Goal: Information Seeking & Learning: Compare options

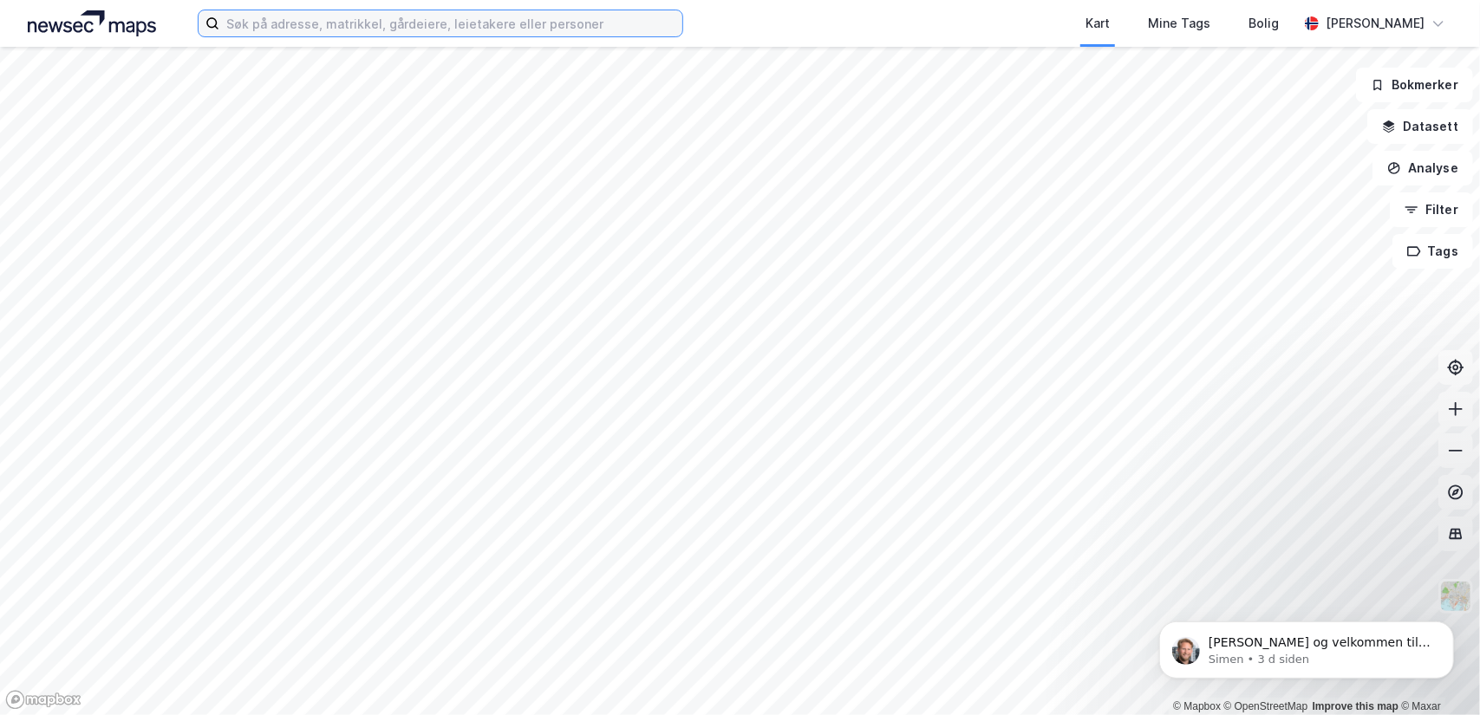
click at [447, 34] on input at bounding box center [450, 23] width 463 height 26
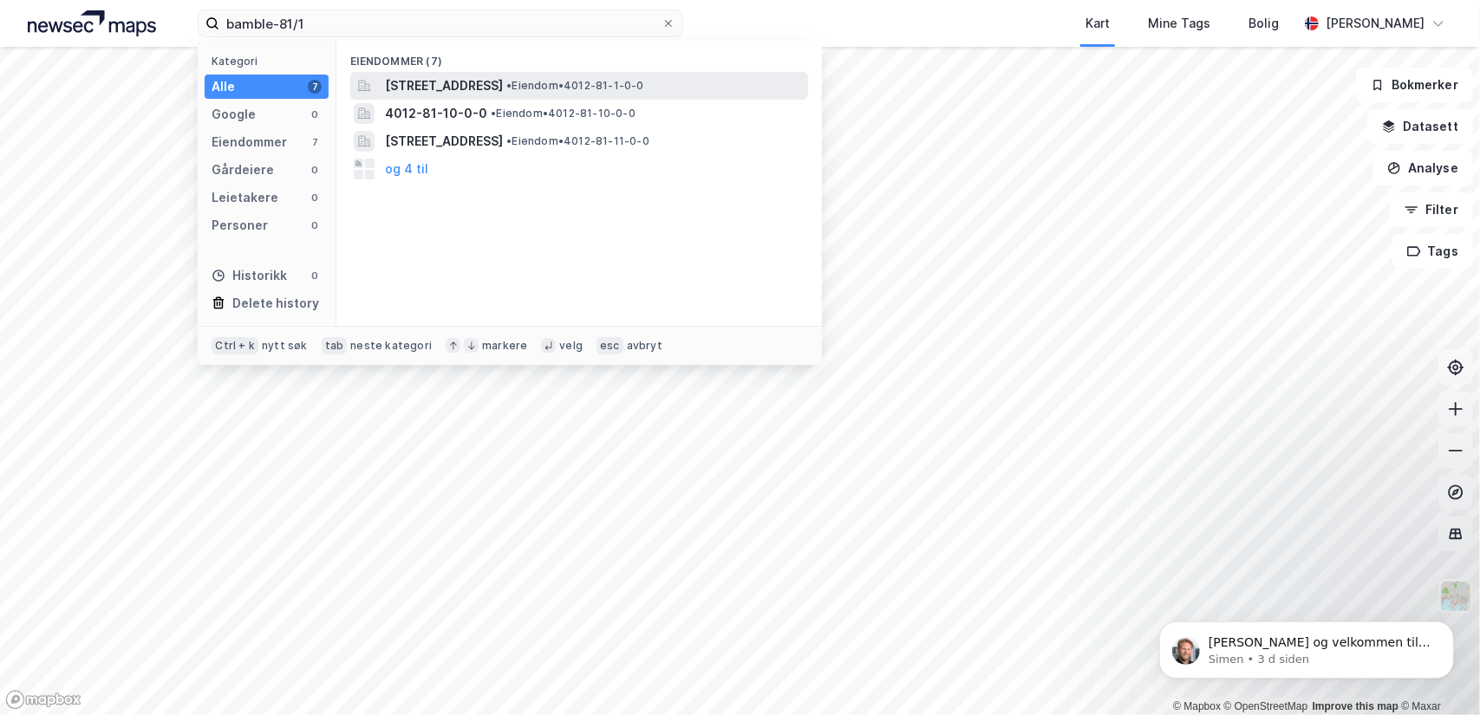
click at [422, 76] on span "[STREET_ADDRESS]" at bounding box center [444, 85] width 118 height 21
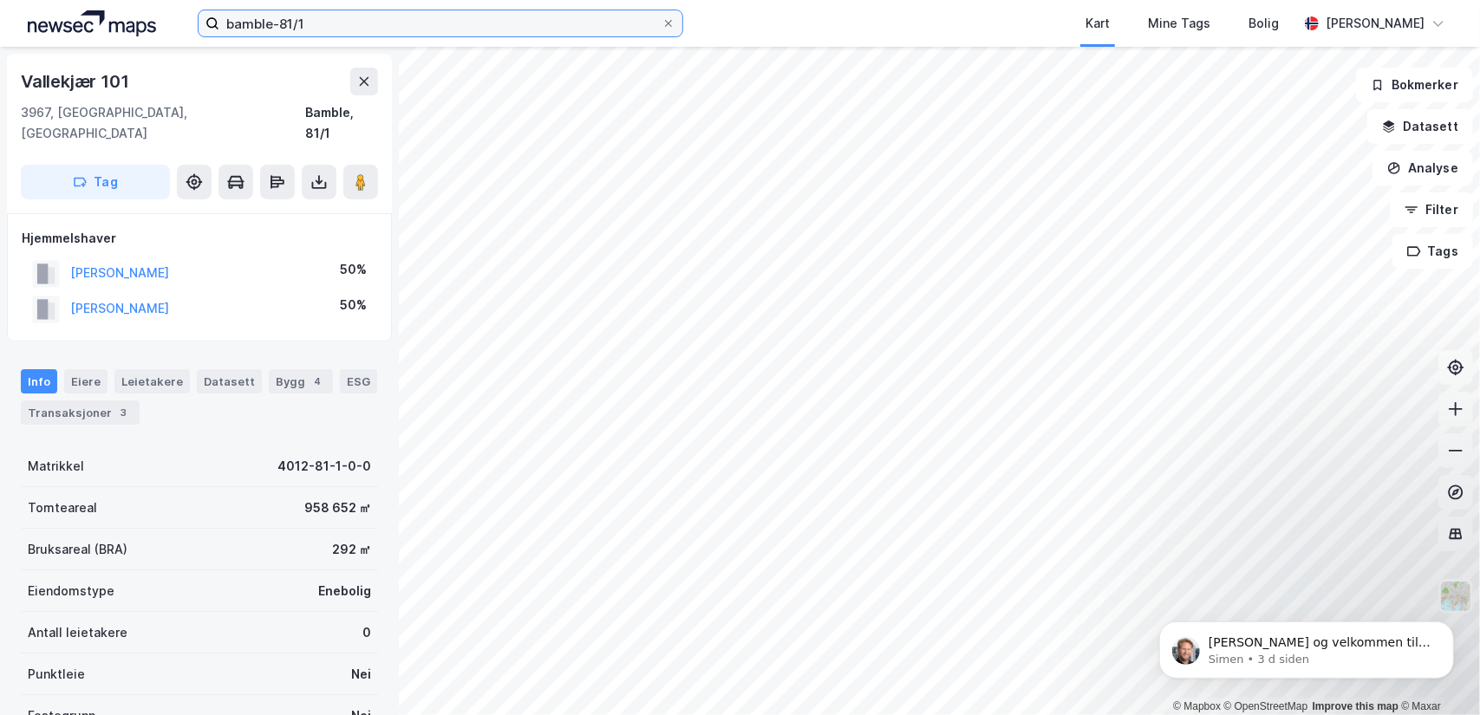
click at [369, 17] on input "bamble-81/1" at bounding box center [440, 23] width 442 height 26
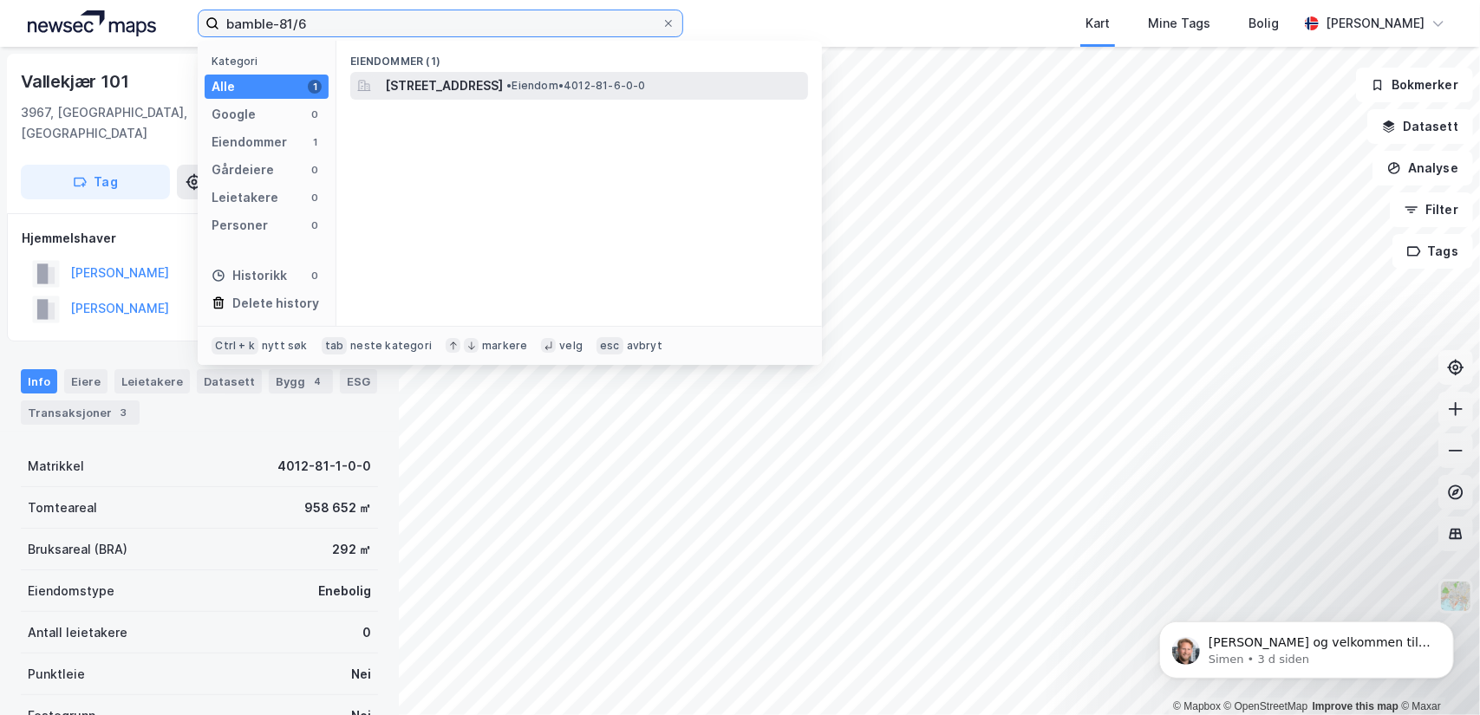
type input "bamble-81/6"
click at [419, 75] on span "[STREET_ADDRESS]" at bounding box center [444, 85] width 118 height 21
